Goal: Information Seeking & Learning: Learn about a topic

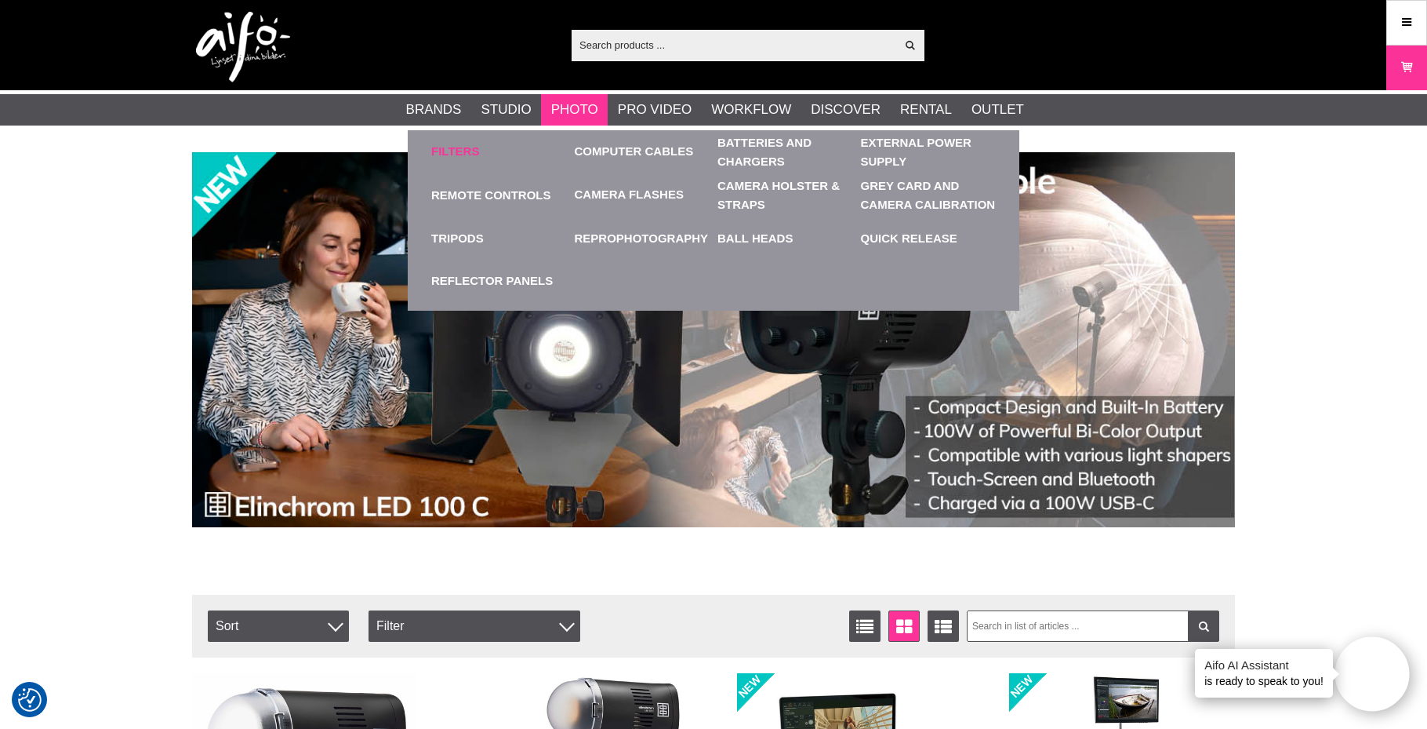
click at [462, 152] on link "Filters" at bounding box center [455, 152] width 48 height 18
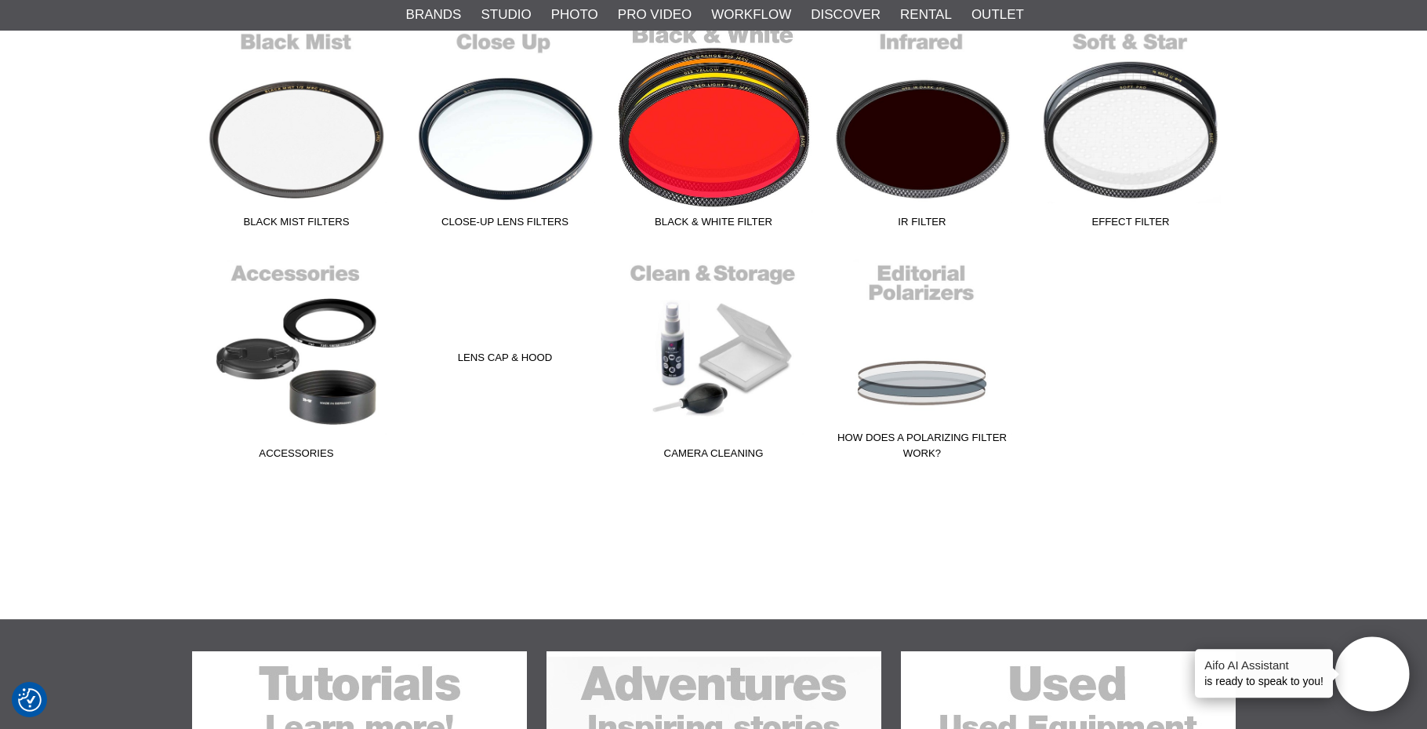
scroll to position [726, 0]
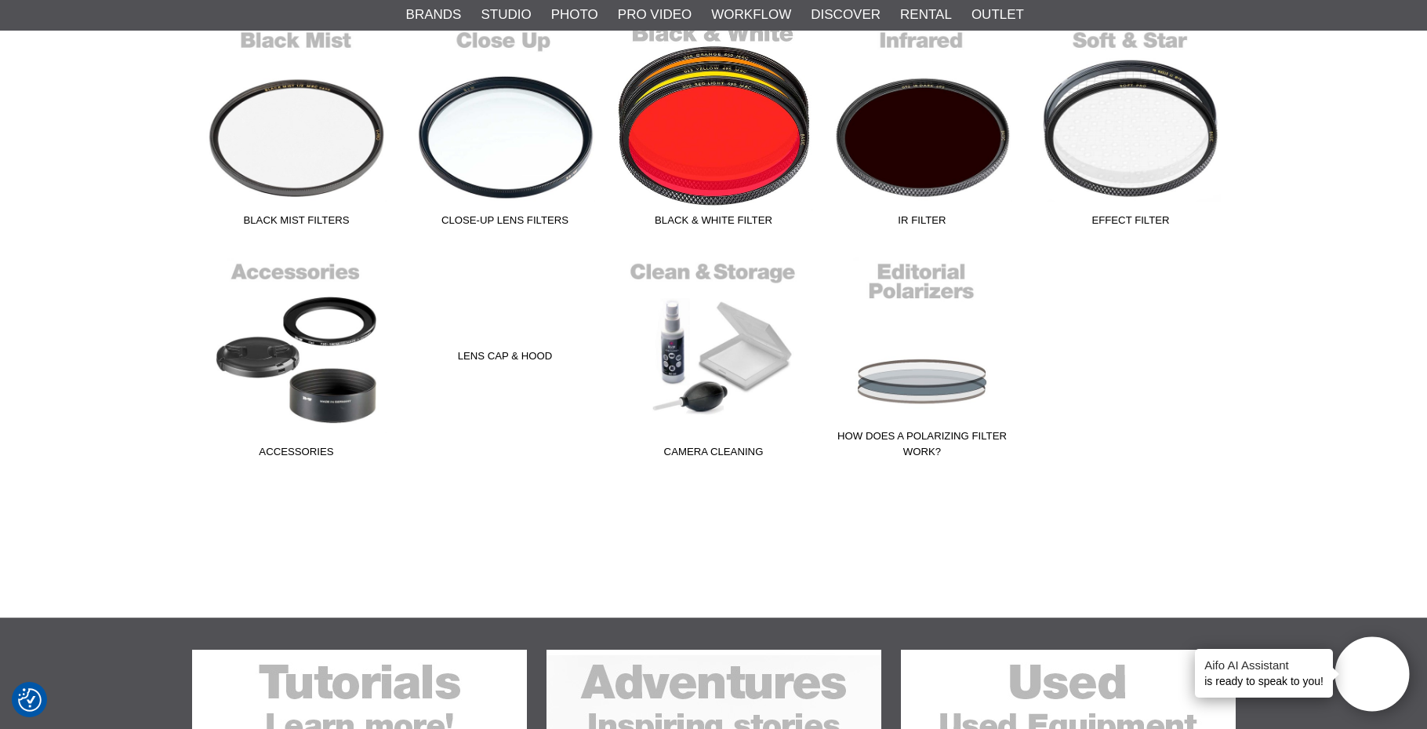
click at [712, 134] on link "Black & White Filter" at bounding box center [713, 127] width 209 height 212
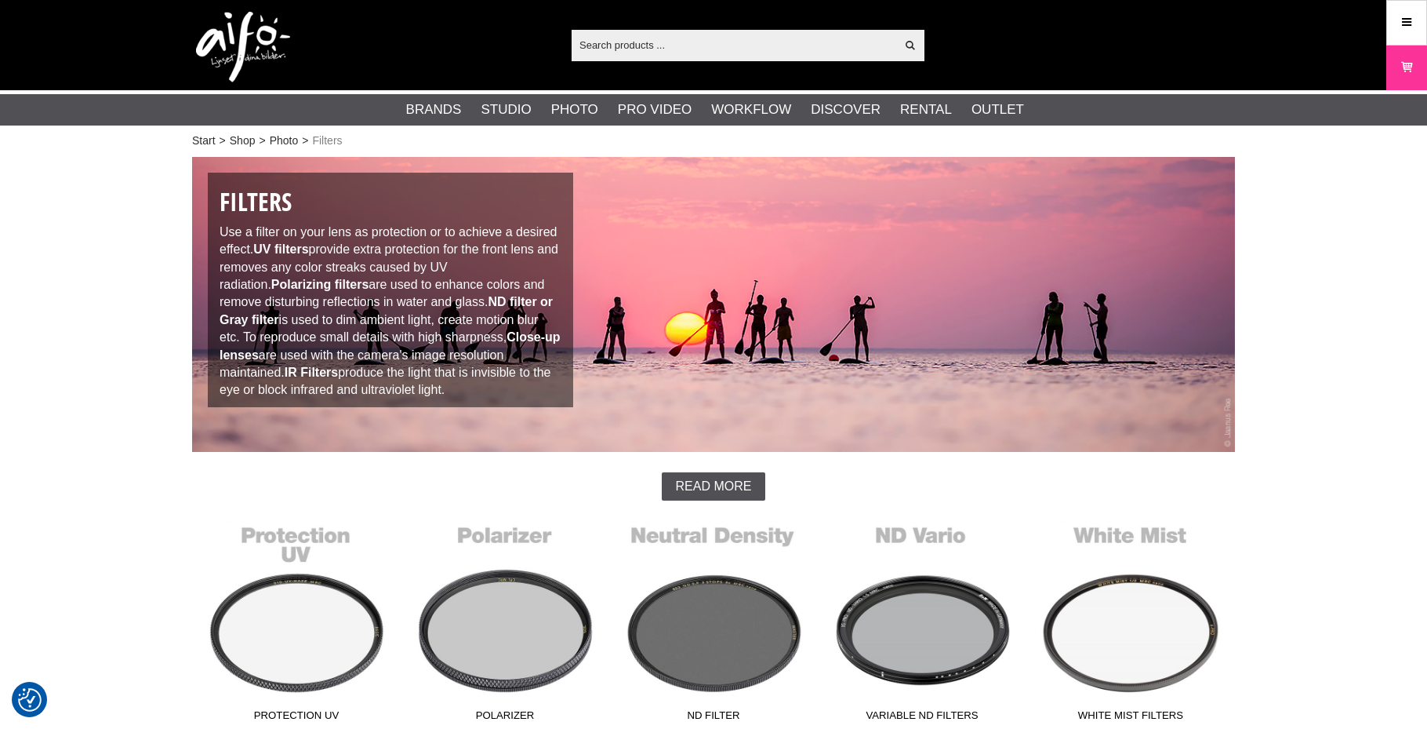
scroll to position [726, 0]
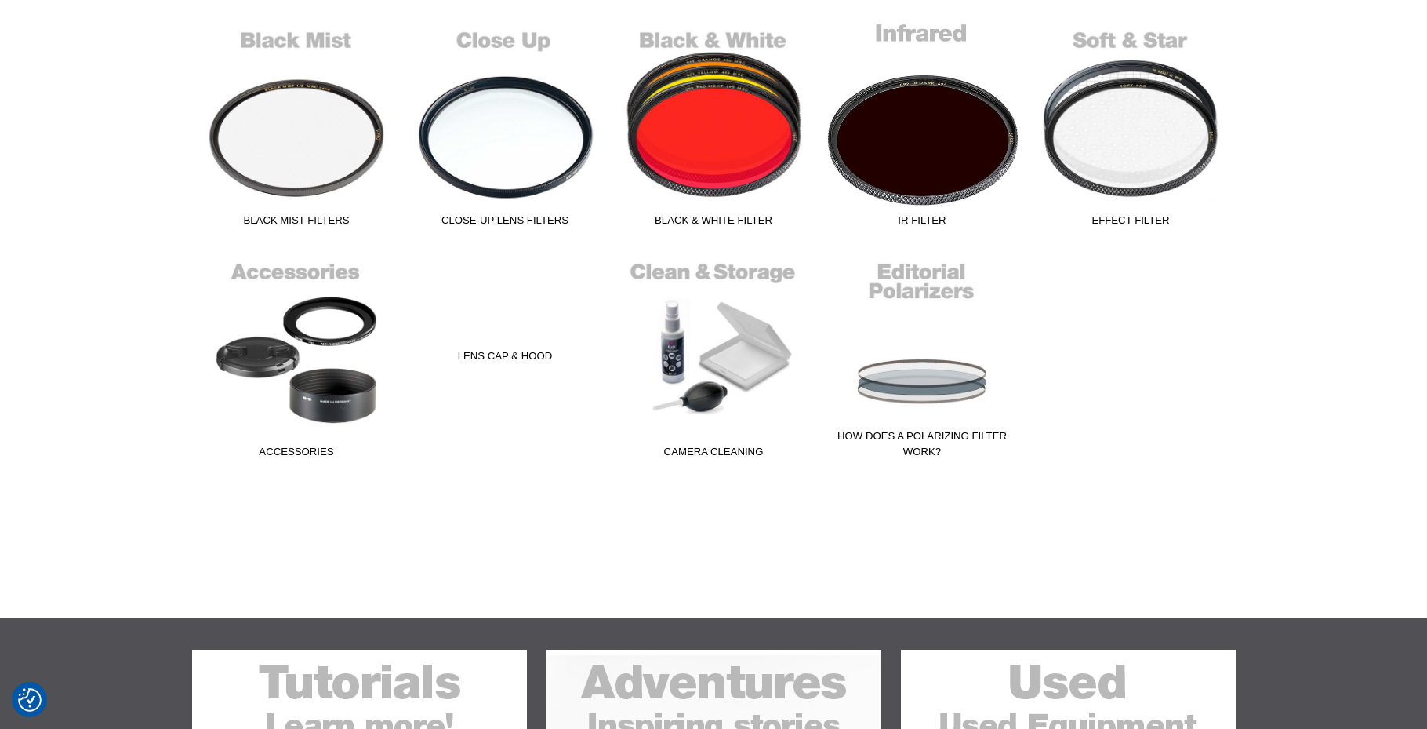
click at [904, 164] on link "IR Filter" at bounding box center [922, 127] width 209 height 212
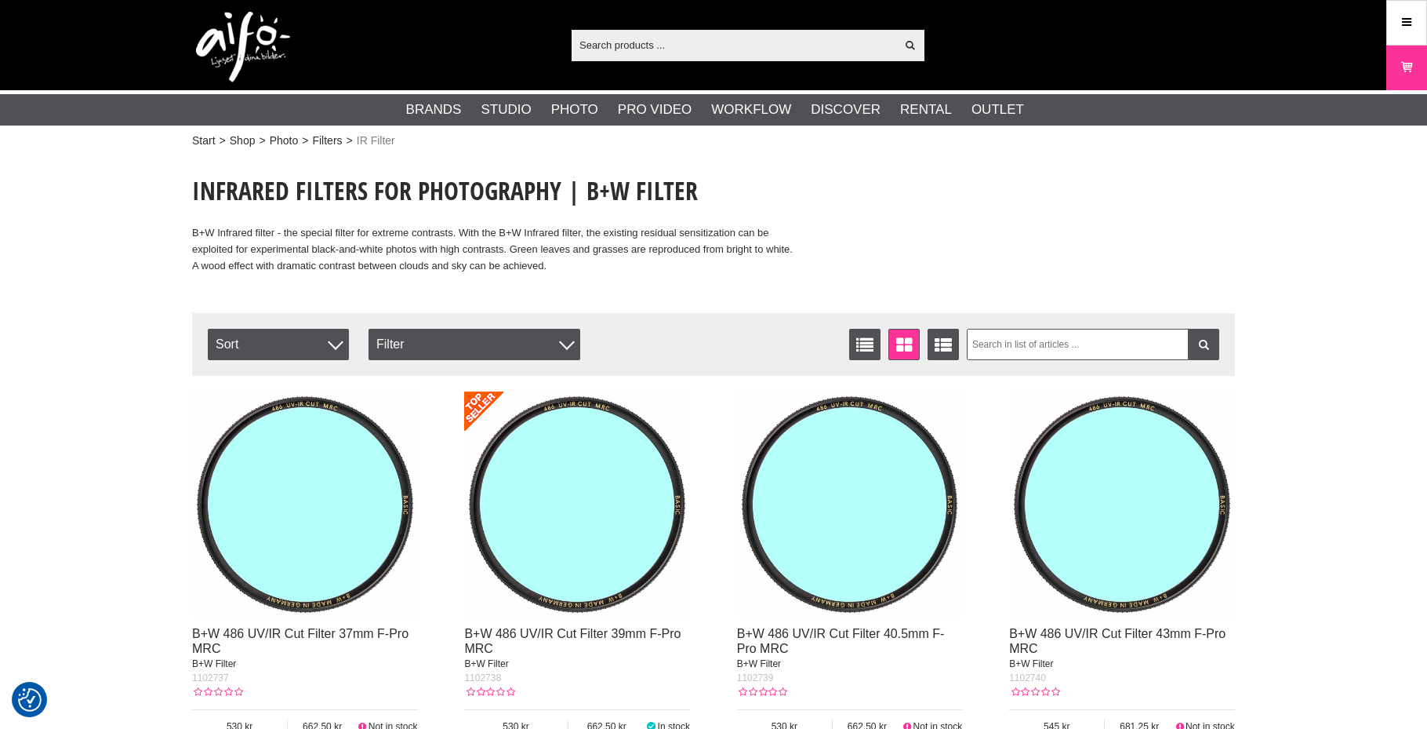
checkbox input "true"
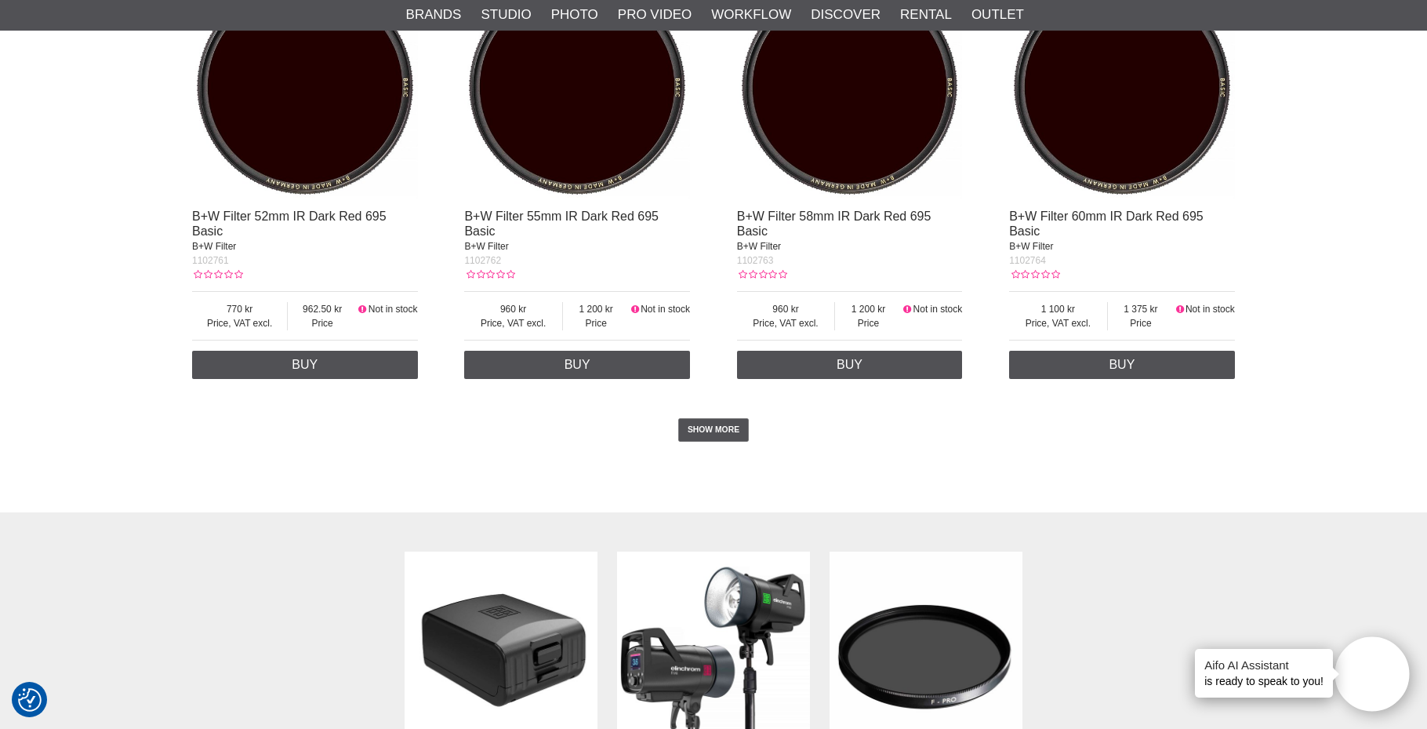
scroll to position [2941, 0]
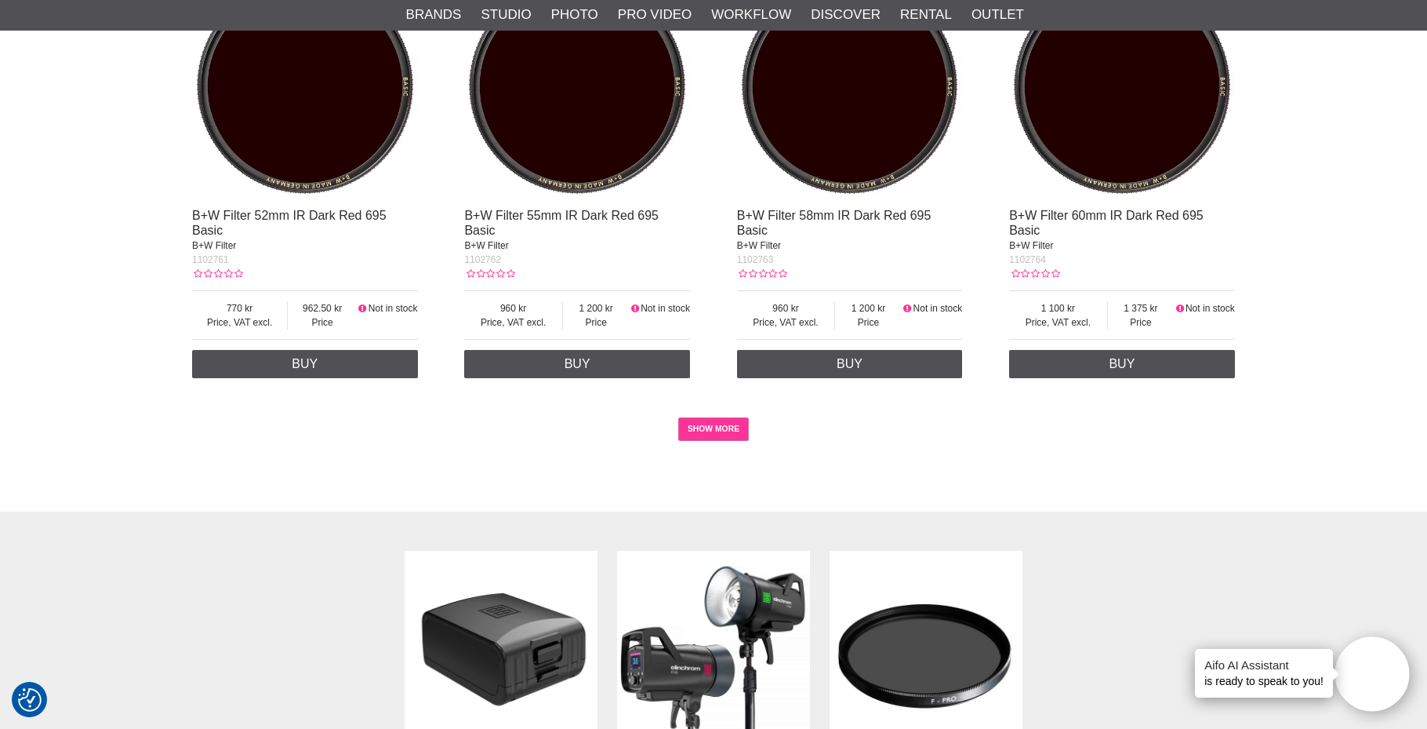
click at [720, 417] on link "SHOW MORE" at bounding box center [713, 429] width 71 height 24
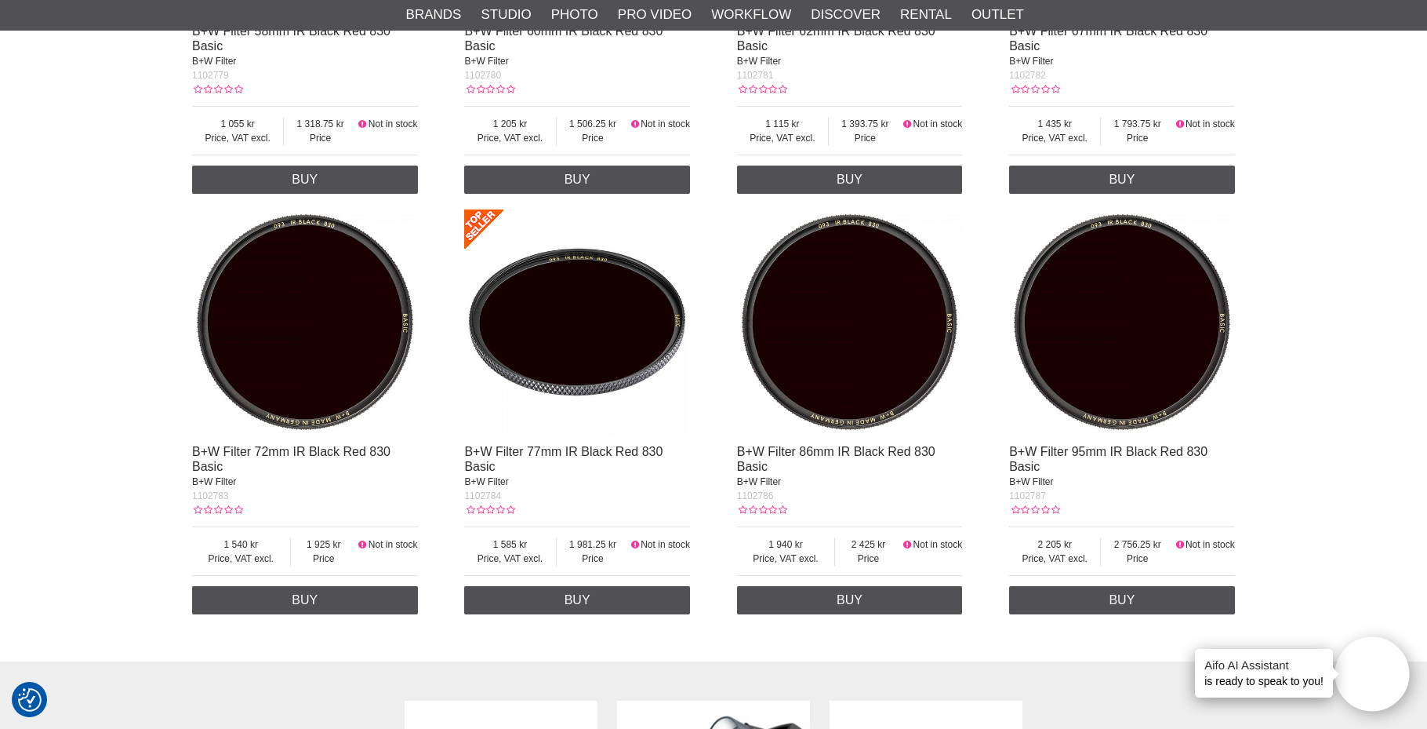
scroll to position [4806, 0]
